Goal: Information Seeking & Learning: Understand process/instructions

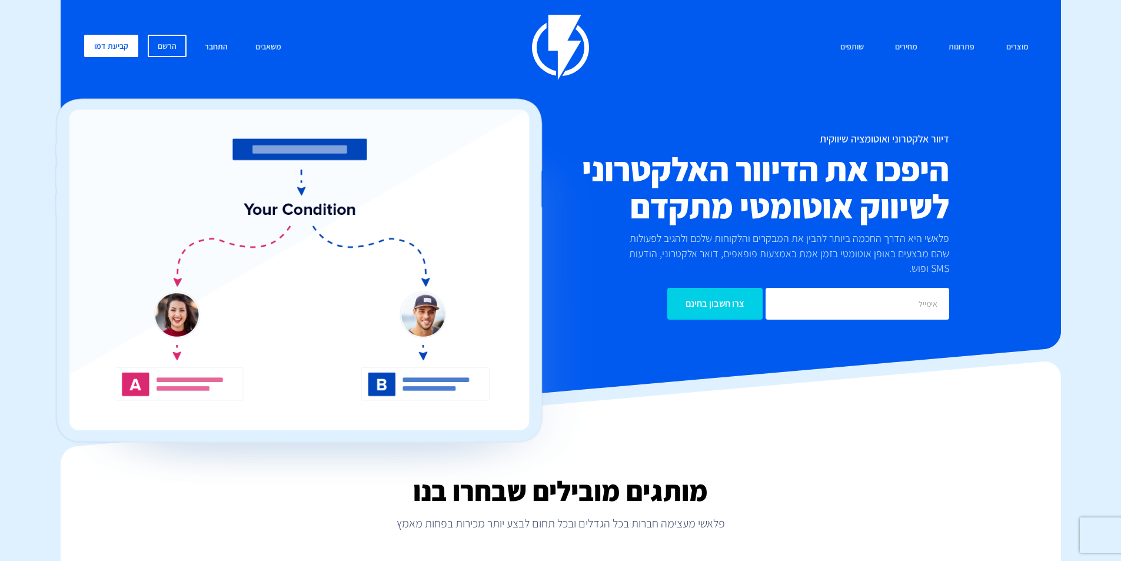
click at [222, 47] on link "התחבר" at bounding box center [216, 47] width 41 height 25
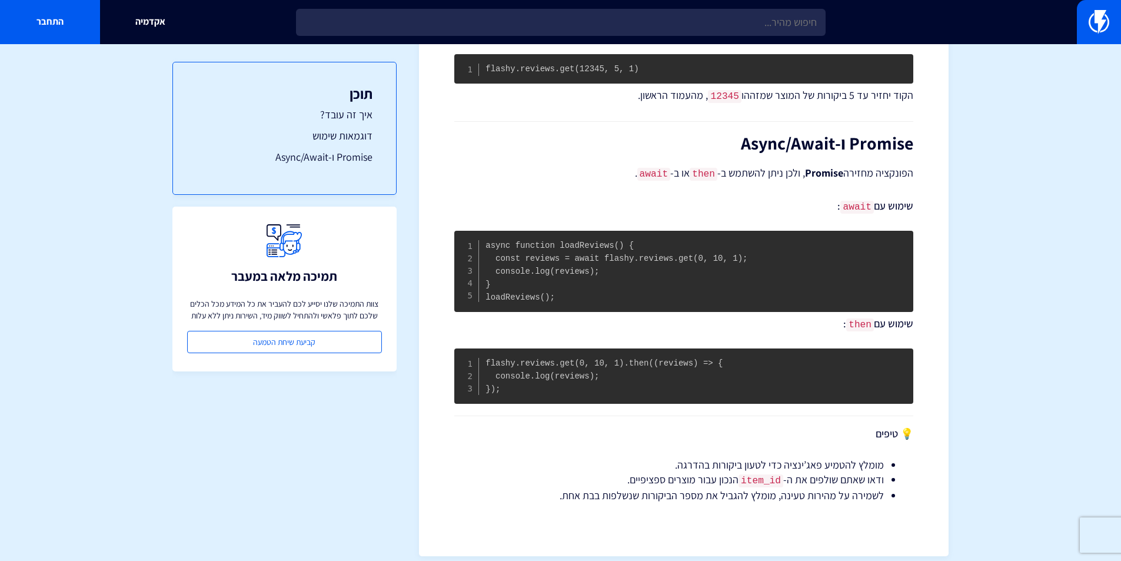
scroll to position [353, 0]
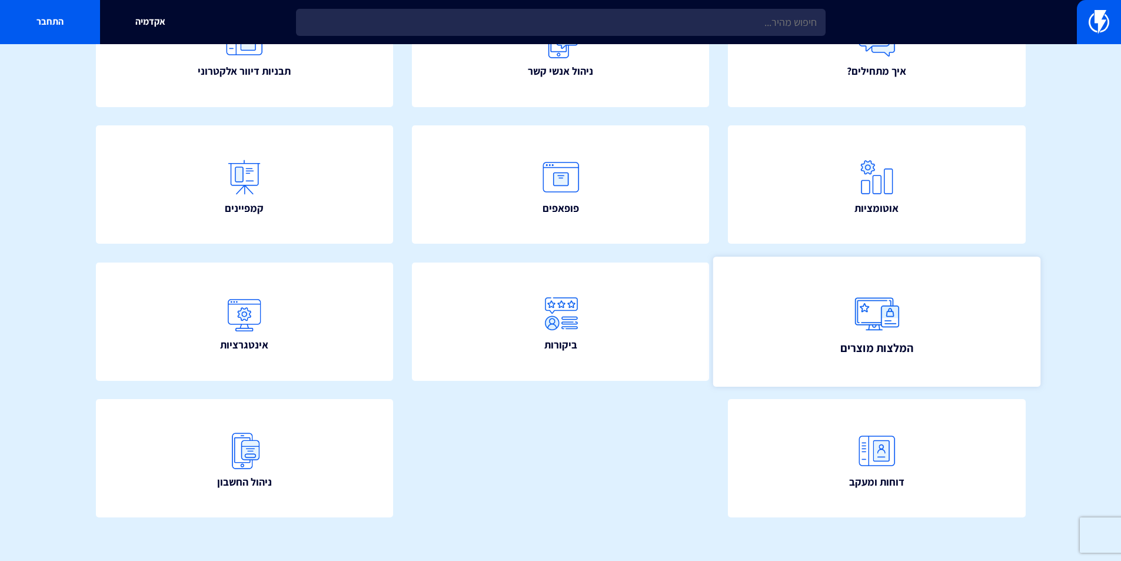
scroll to position [198, 0]
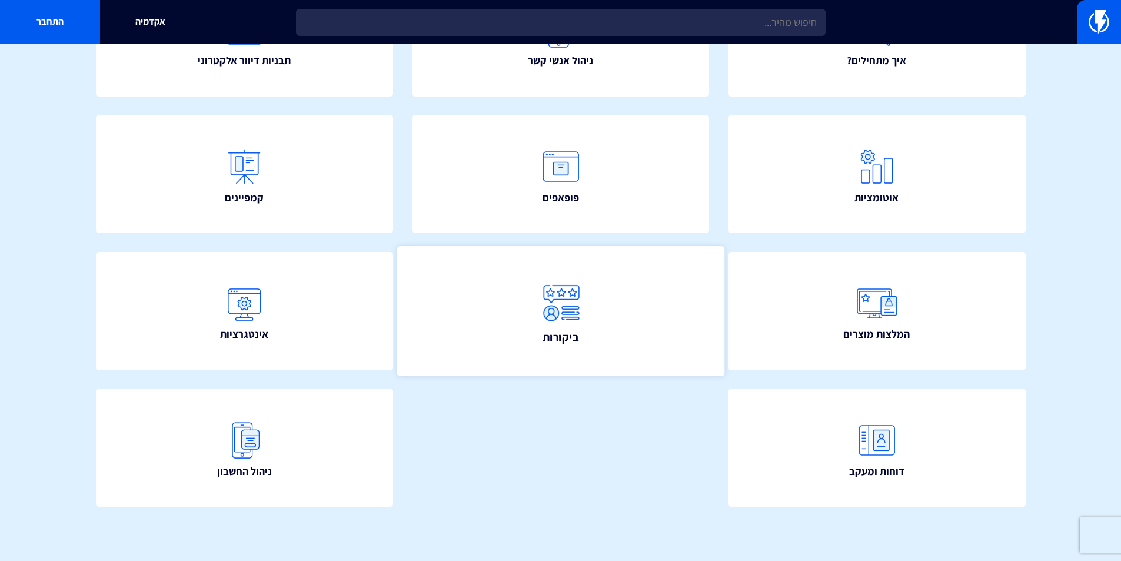
click at [507, 334] on link "ביקורות" at bounding box center [559, 311] width 327 height 130
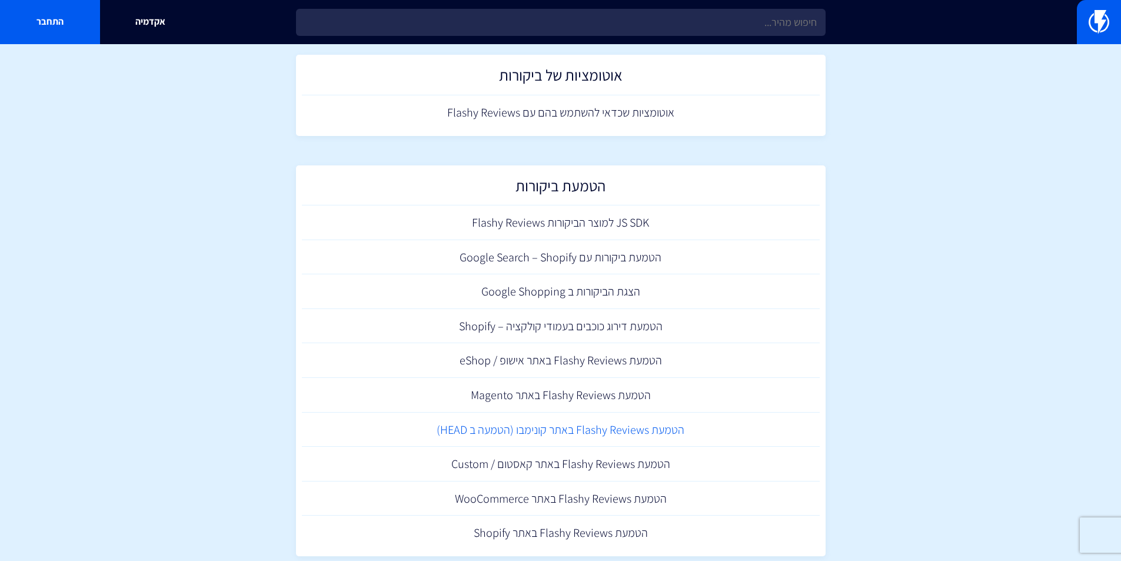
scroll to position [286, 0]
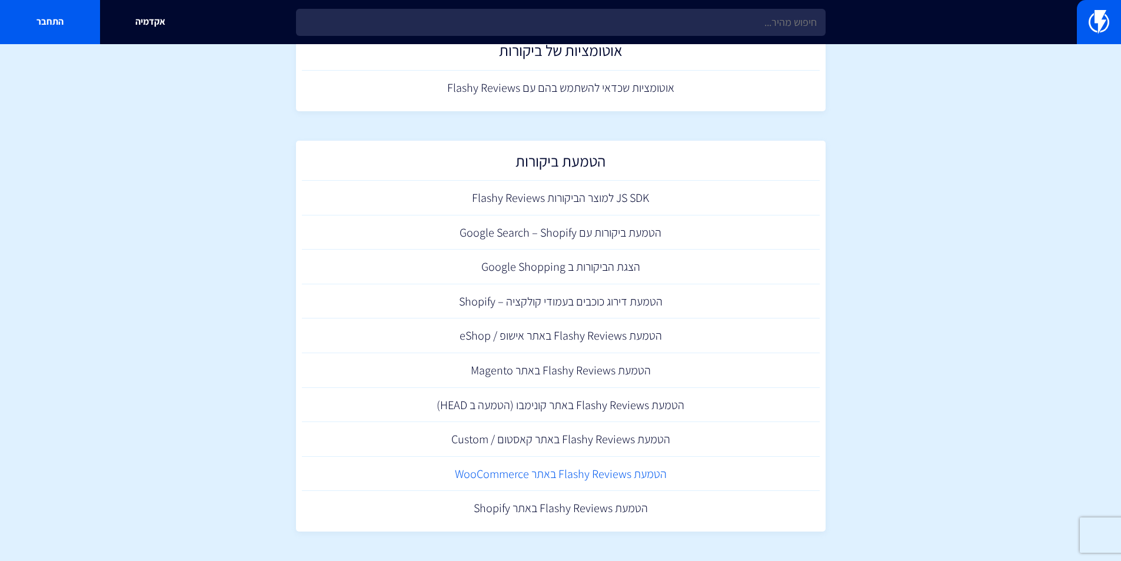
click at [503, 475] on link "הטמעת Flashy Reviews באתר WooCommerce" at bounding box center [561, 473] width 518 height 35
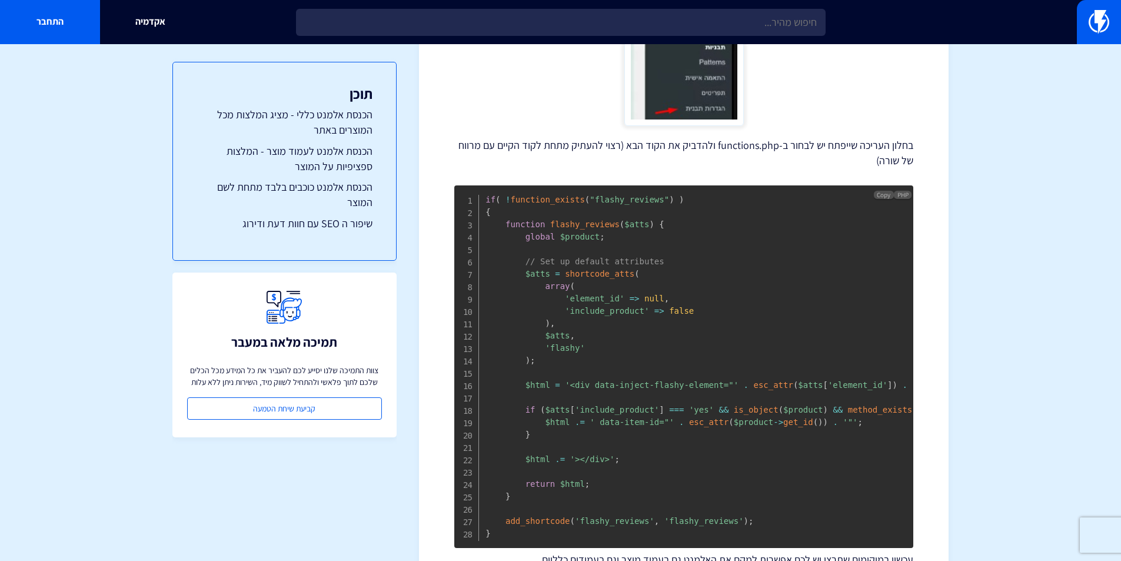
scroll to position [588, 0]
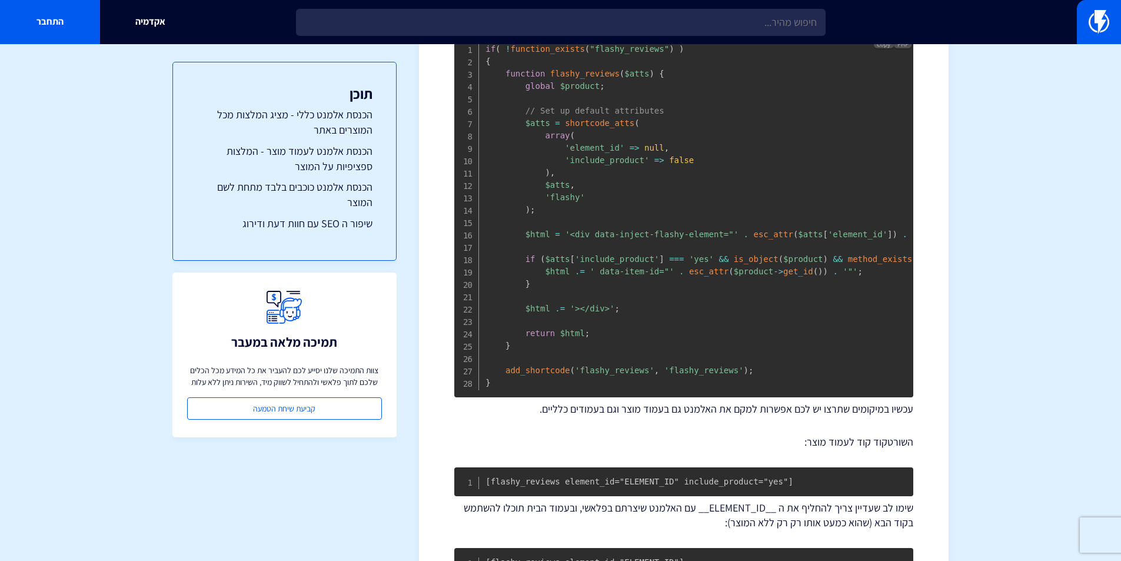
drag, startPoint x: 761, startPoint y: 370, endPoint x: 526, endPoint y: 367, distance: 234.7
click at [548, 202] on pre "if ( ! function_exists ( "flashy_reviews" ) ) { function flashy_reviews ( $atts…" at bounding box center [683, 216] width 459 height 362
click at [506, 380] on pre "if ( ! function_exists ( "flashy_reviews" ) ) { function flashy_reviews ( $atts…" at bounding box center [683, 216] width 459 height 362
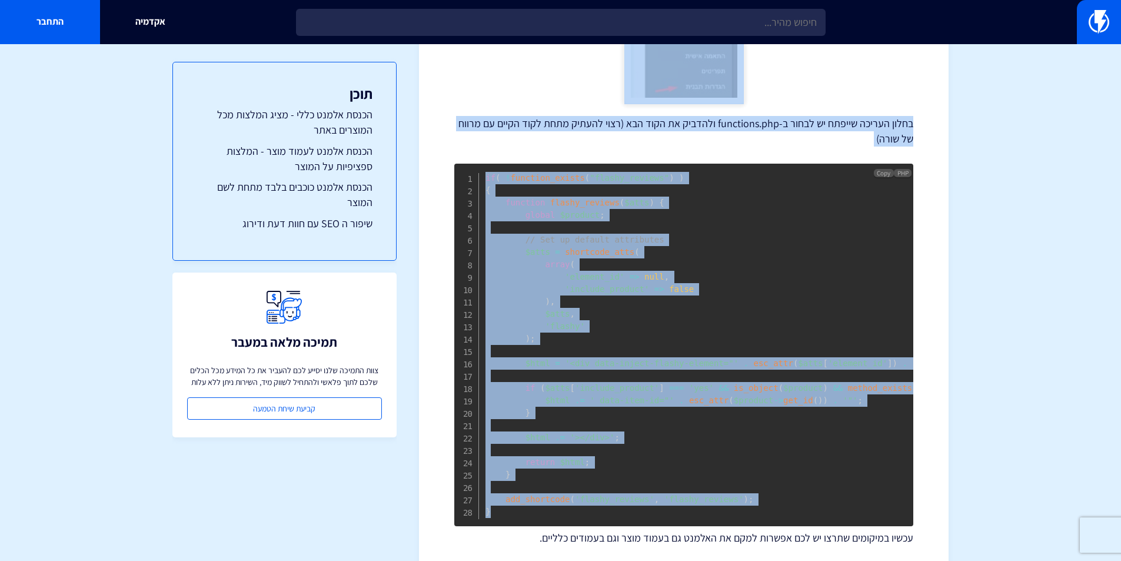
scroll to position [294, 0]
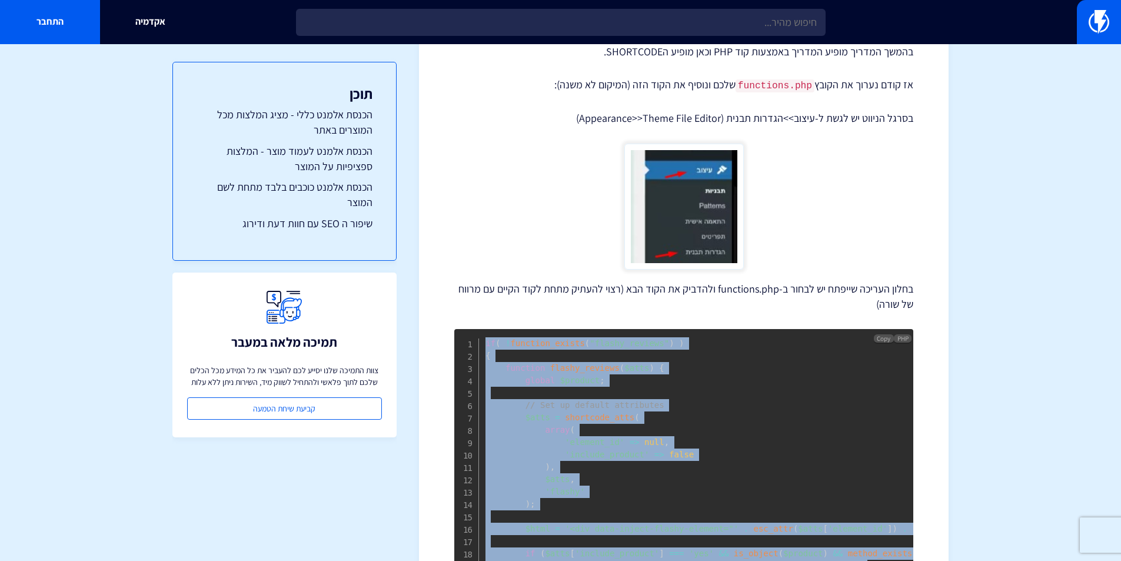
drag, startPoint x: 505, startPoint y: 381, endPoint x: 472, endPoint y: 339, distance: 53.2
click at [471, 340] on pre "if ( ! function_exists ( "flashy_reviews" ) ) { function flashy_reviews ( $atts…" at bounding box center [683, 510] width 459 height 362
copy code "if ( ! function_exists ( "flashy_reviews" ) ) { function flashy_reviews ( $atts…"
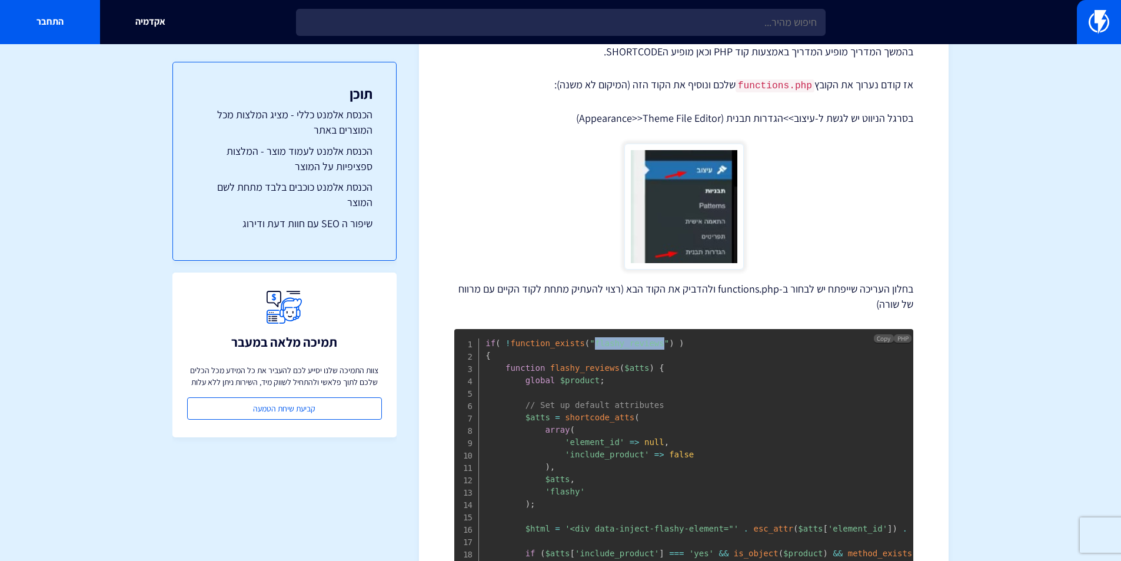
drag, startPoint x: 587, startPoint y: 342, endPoint x: 648, endPoint y: 340, distance: 60.6
click at [648, 340] on span ""flashy_reviews"" at bounding box center [628, 342] width 79 height 9
copy span "flashy_reviews"
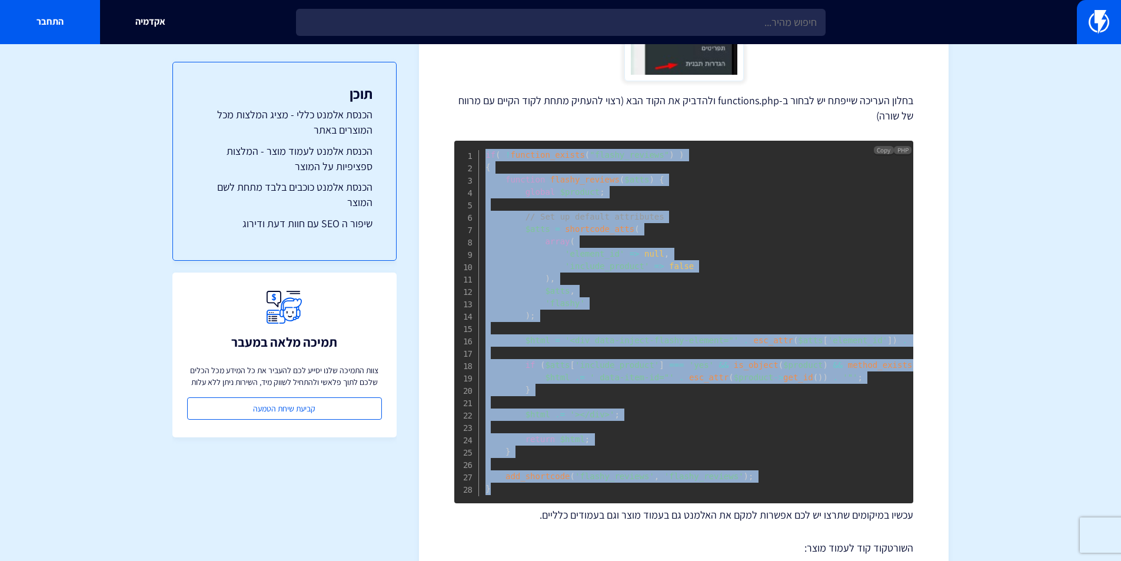
scroll to position [529, 0]
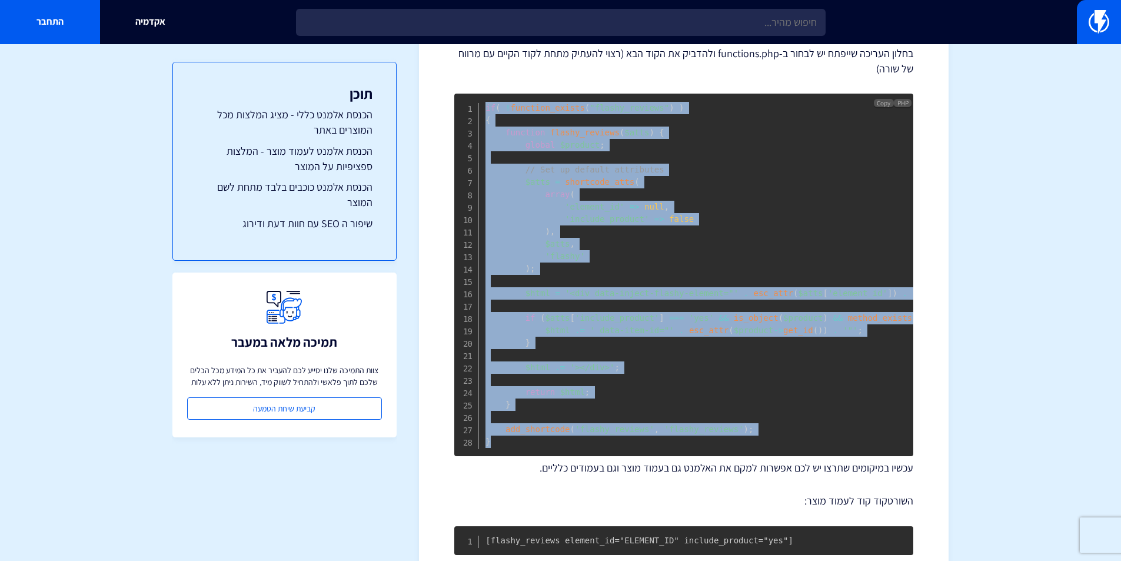
drag, startPoint x: 485, startPoint y: 340, endPoint x: 659, endPoint y: 442, distance: 201.5
click at [659, 442] on pre "if ( ! function_exists ( "flashy_reviews" ) ) { function flashy_reviews ( $atts…" at bounding box center [683, 275] width 459 height 362
copy code "if ( ! function_exists ( "flashy_reviews" ) ) { function flashy_reviews ( $atts…"
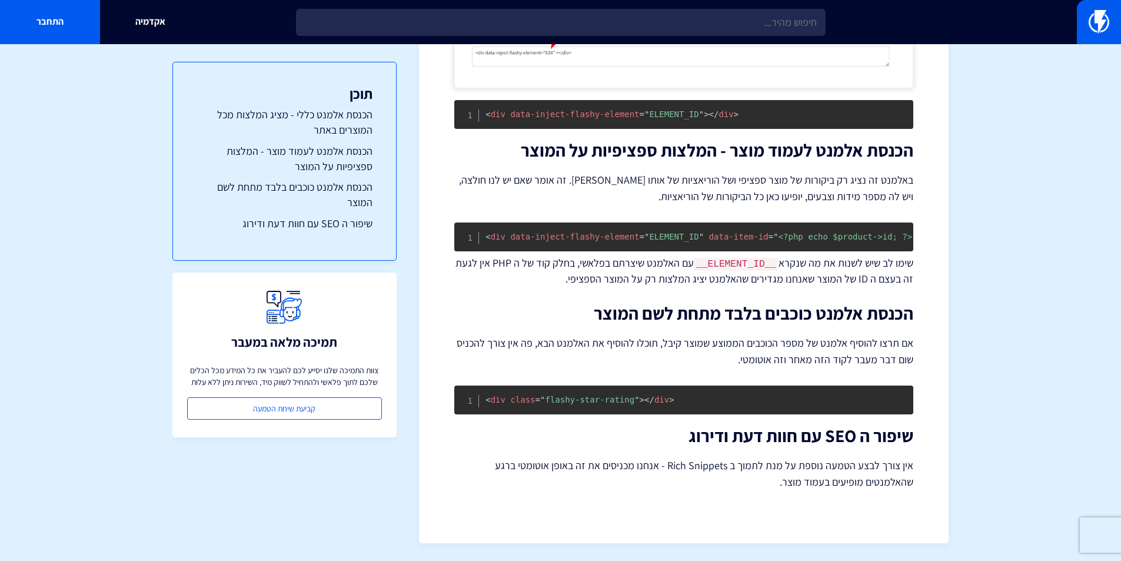
scroll to position [1576, 0]
